Goal: Book appointment/travel/reservation

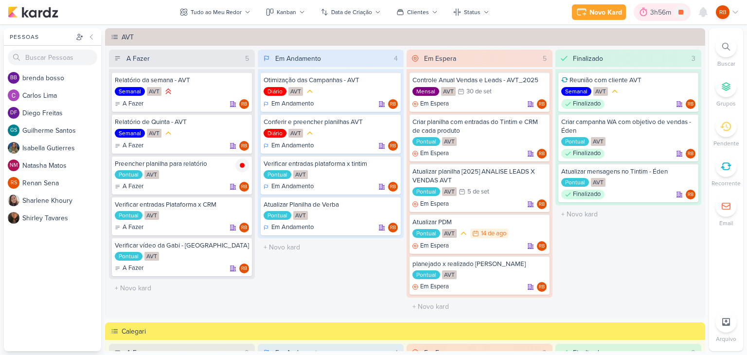
click at [660, 8] on div "3h56m" at bounding box center [662, 12] width 24 height 10
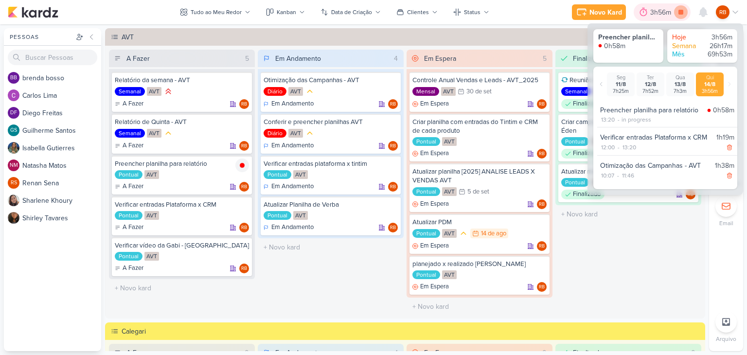
click at [680, 13] on icon at bounding box center [681, 12] width 5 height 5
click at [669, 7] on div "3h56m" at bounding box center [676, 12] width 24 height 10
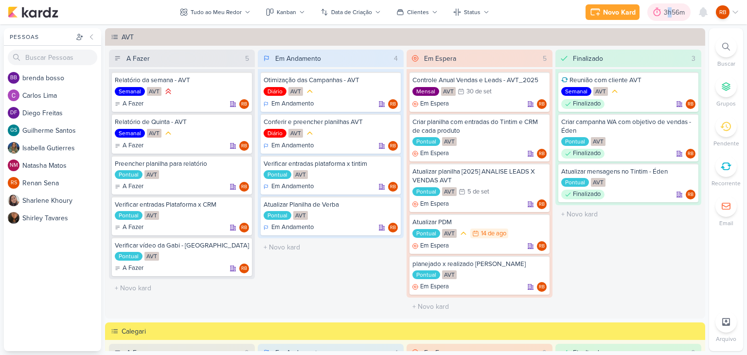
click at [669, 8] on div "3h56m" at bounding box center [676, 12] width 24 height 10
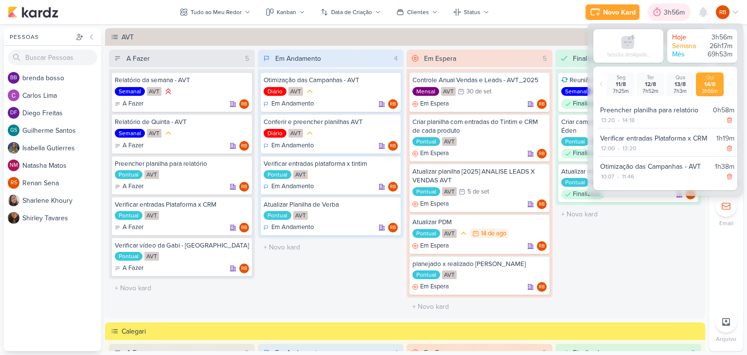
click at [669, 8] on div "3h56m" at bounding box center [676, 12] width 24 height 10
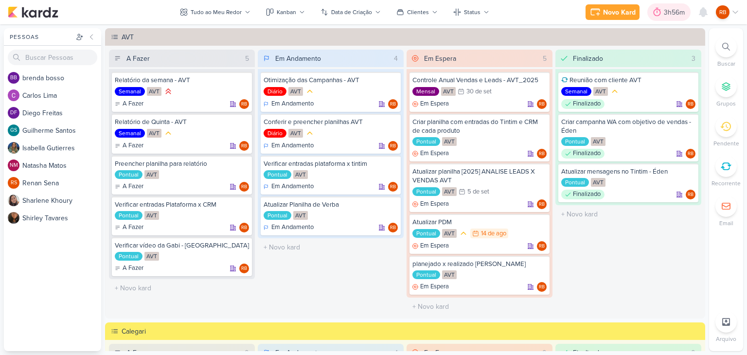
click at [680, 16] on div "3h56m" at bounding box center [676, 12] width 24 height 10
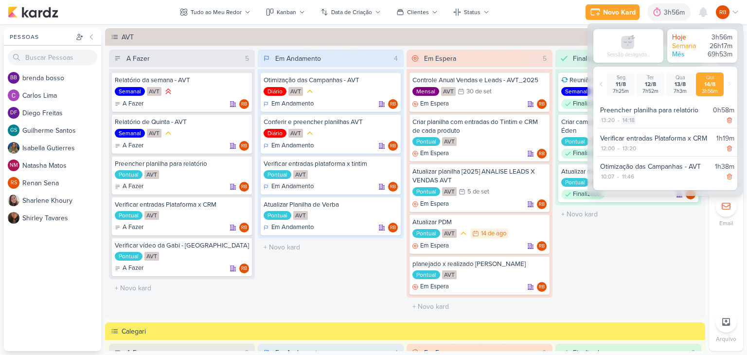
click at [627, 122] on div "14:18" at bounding box center [629, 120] width 14 height 9
select select "14"
click at [645, 131] on select "00 01 02 03 04 05 06 07 08 09 10 11 12 13 14 15 16 17 18 19 20 21 22 23 24 25 2…" at bounding box center [646, 133] width 14 height 12
click at [639, 127] on select "00 01 02 03 04 05 06 07 08 09 10 11 12 13 14 15 16 17 18 19 20 21 22 23 24 25 2…" at bounding box center [646, 133] width 14 height 12
click at [657, 130] on icon at bounding box center [661, 133] width 12 height 12
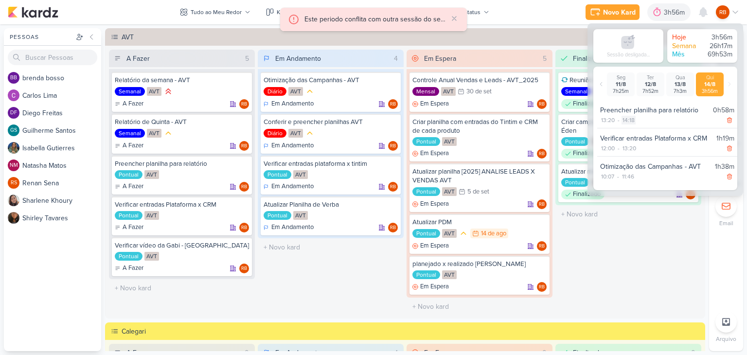
click at [628, 119] on div "14:18" at bounding box center [629, 120] width 14 height 9
click at [644, 132] on select "00 01 02 03 04 05 06 07 08 09 10 11 12 13 14 15 16 17 18 19 20 21 22 23 24 25 2…" at bounding box center [646, 133] width 14 height 12
click at [639, 127] on select "00 01 02 03 04 05 06 07 08 09 10 11 12 13 14 15 16 17 18 19 20 21 22 23 24 25 2…" at bounding box center [646, 133] width 14 height 12
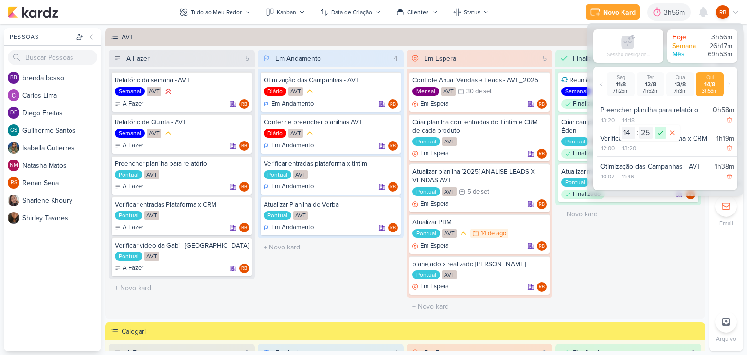
click at [657, 136] on icon at bounding box center [661, 133] width 12 height 12
click at [632, 121] on div "14:18" at bounding box center [629, 120] width 14 height 9
click at [646, 130] on select "00 01 02 03 04 05 06 07 08 09 10 11 12 13 14 15 16 17 18 19 20 21 22 23 24 25 2…" at bounding box center [646, 133] width 14 height 12
click at [639, 127] on select "00 01 02 03 04 05 06 07 08 09 10 11 12 13 14 15 16 17 18 19 20 21 22 23 24 25 2…" at bounding box center [646, 133] width 14 height 12
click at [658, 130] on icon at bounding box center [661, 133] width 12 height 12
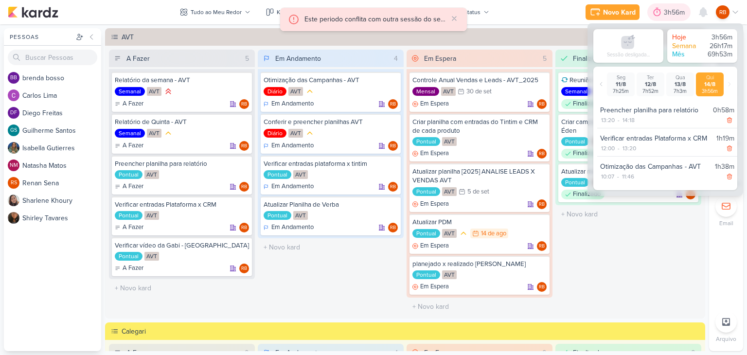
click at [662, 8] on div at bounding box center [657, 12] width 14 height 16
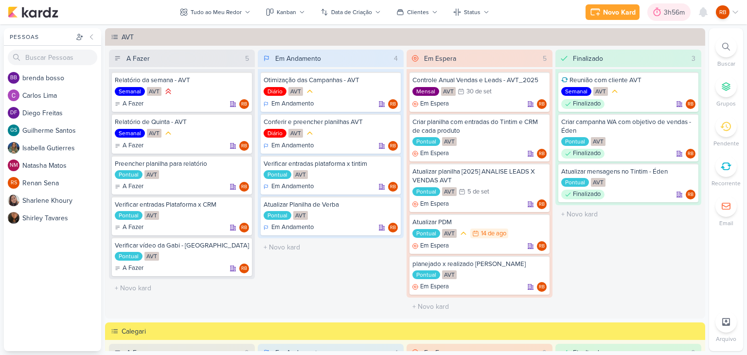
click at [662, 8] on icon at bounding box center [657, 12] width 10 height 10
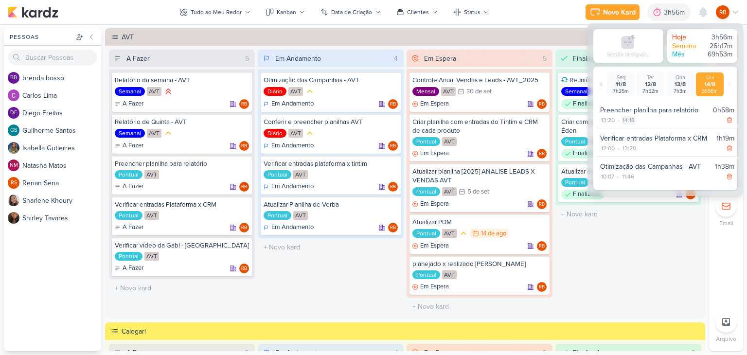
click at [630, 121] on div "14:18" at bounding box center [629, 120] width 14 height 9
click at [642, 134] on select "00 01 02 03 04 05 06 07 08 09 10 11 12 13 14 15 16 17 18 19 20 21 22 23 24 25 2…" at bounding box center [646, 133] width 14 height 12
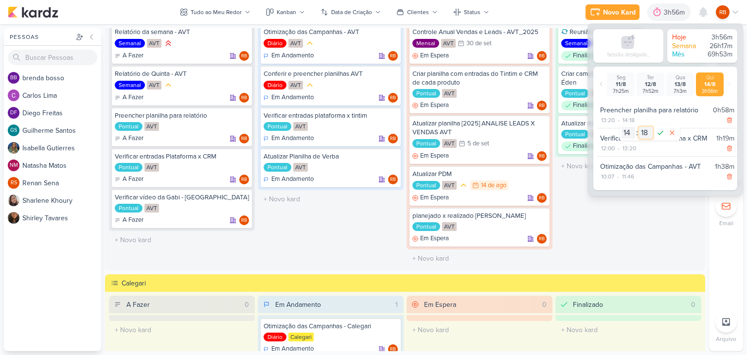
scroll to position [97, 0]
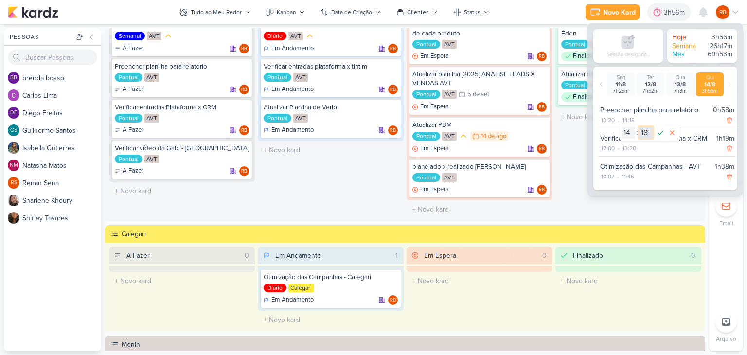
click at [648, 131] on select "00 01 02 03 04 05 06 07 08 09 10 11 12 13 14 15 16 17 18 19 20 21 22 23 24 25 2…" at bounding box center [646, 133] width 14 height 12
click at [639, 127] on select "00 01 02 03 04 05 06 07 08 09 10 11 12 13 14 15 16 17 18 19 20 21 22 23 24 25 2…" at bounding box center [646, 133] width 14 height 12
click at [660, 132] on icon at bounding box center [661, 133] width 12 height 12
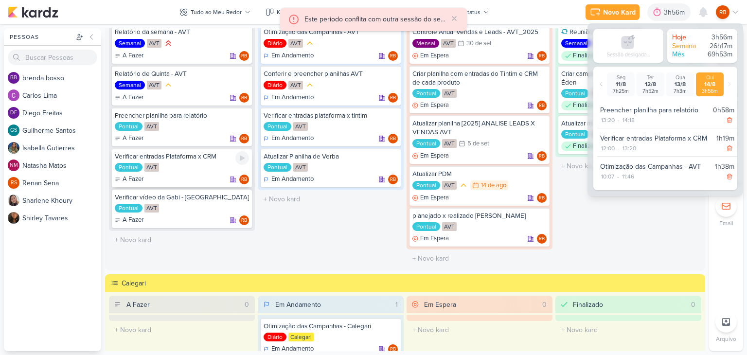
scroll to position [0, 0]
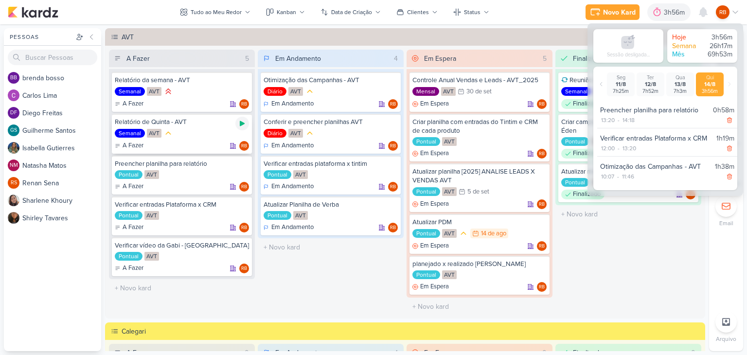
click at [242, 124] on icon at bounding box center [242, 123] width 5 height 5
click at [649, 16] on div at bounding box center [644, 12] width 14 height 16
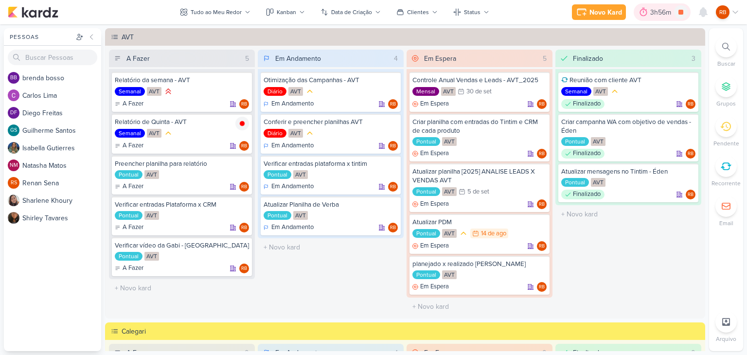
click at [654, 12] on div "3h56m" at bounding box center [662, 12] width 24 height 10
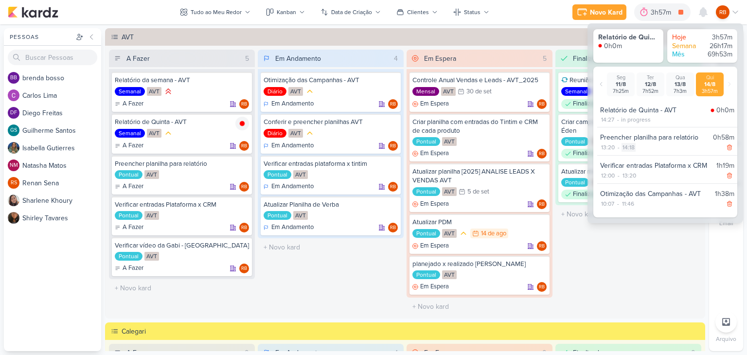
click at [630, 146] on div "14:18" at bounding box center [629, 147] width 14 height 9
click at [648, 159] on select "00 01 02 03 04 05 06 07 08 09 10 11 12 13 14 15 16 17 18 19 20 21 22 23 24 25 2…" at bounding box center [646, 160] width 14 height 12
click at [639, 154] on select "00 01 02 03 04 05 06 07 08 09 10 11 12 13 14 15 16 17 18 19 20 21 22 23 24 25 2…" at bounding box center [646, 160] width 14 height 12
click at [660, 159] on icon at bounding box center [661, 160] width 12 height 12
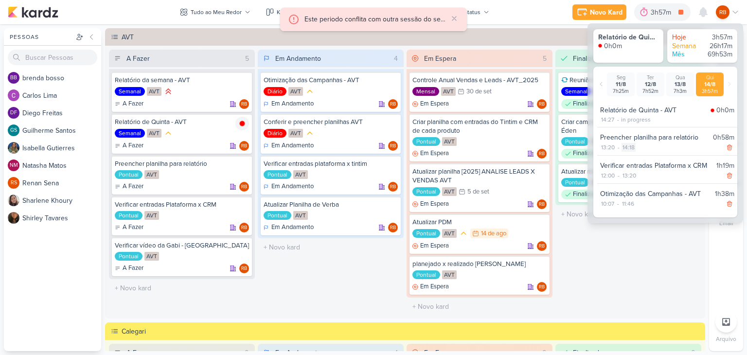
click at [631, 148] on div "14:18" at bounding box center [629, 147] width 14 height 9
click at [642, 159] on select "00 01 02 03 04 05 06 07 08 09 10 11 12 13 14 15 16 17 18 19 20 21 22 23 24 25 2…" at bounding box center [646, 160] width 14 height 12
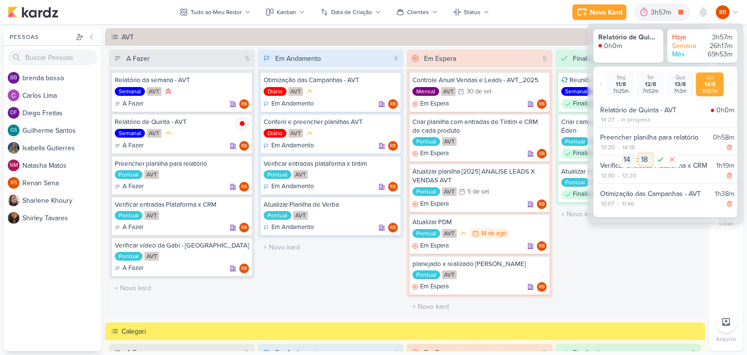
select select "23"
click at [639, 154] on select "00 01 02 03 04 05 06 07 08 09 10 11 12 13 14 15 16 17 18 19 20 21 22 23 24 25 2…" at bounding box center [646, 160] width 14 height 12
click at [658, 160] on icon at bounding box center [661, 160] width 12 height 12
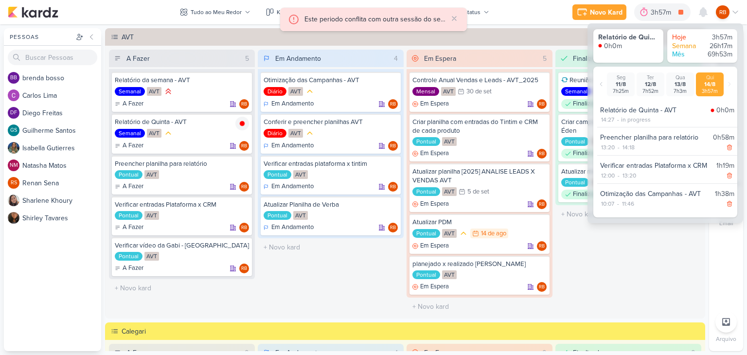
click at [647, 255] on div "Finalizado 3 Reunião com cliente AVT Semanal AVT Finalizado RB" at bounding box center [629, 183] width 146 height 266
